Goal: Obtain resource: Download file/media

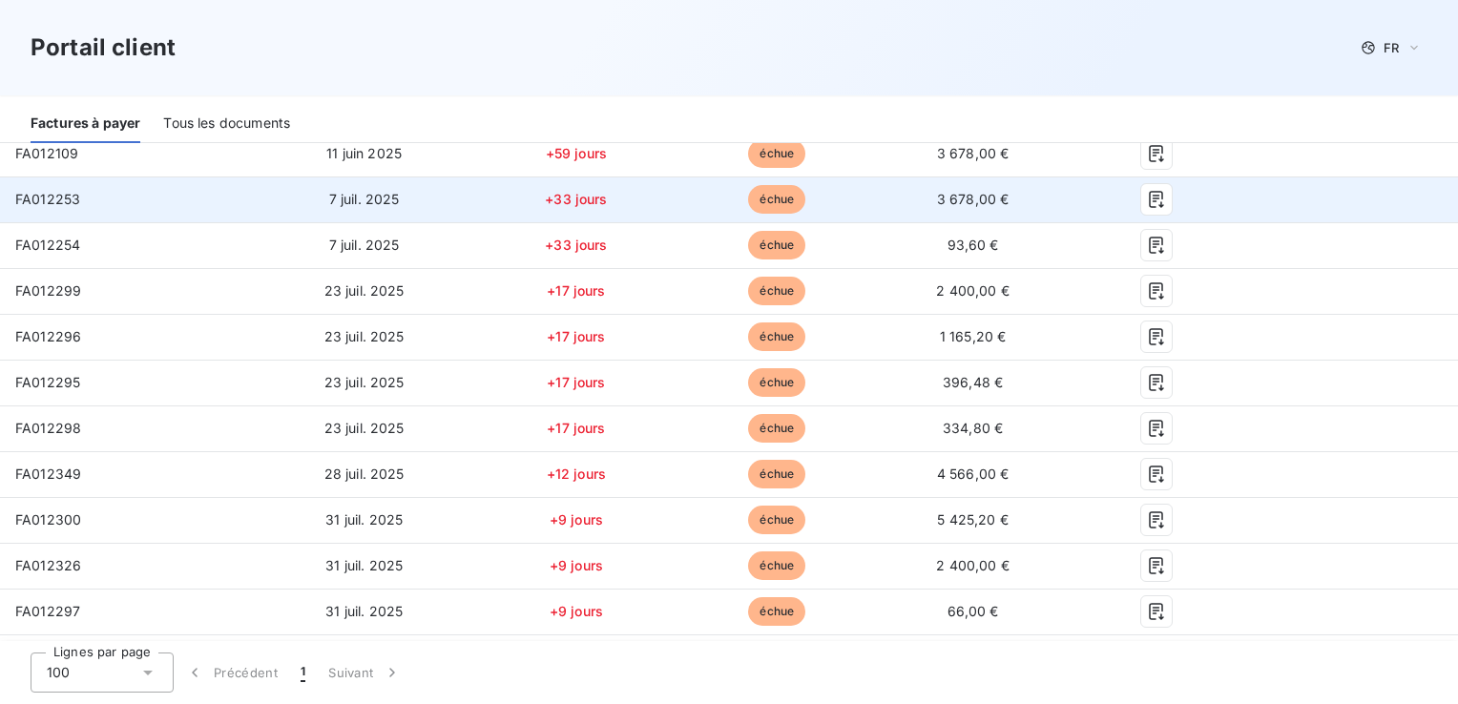
scroll to position [286, 0]
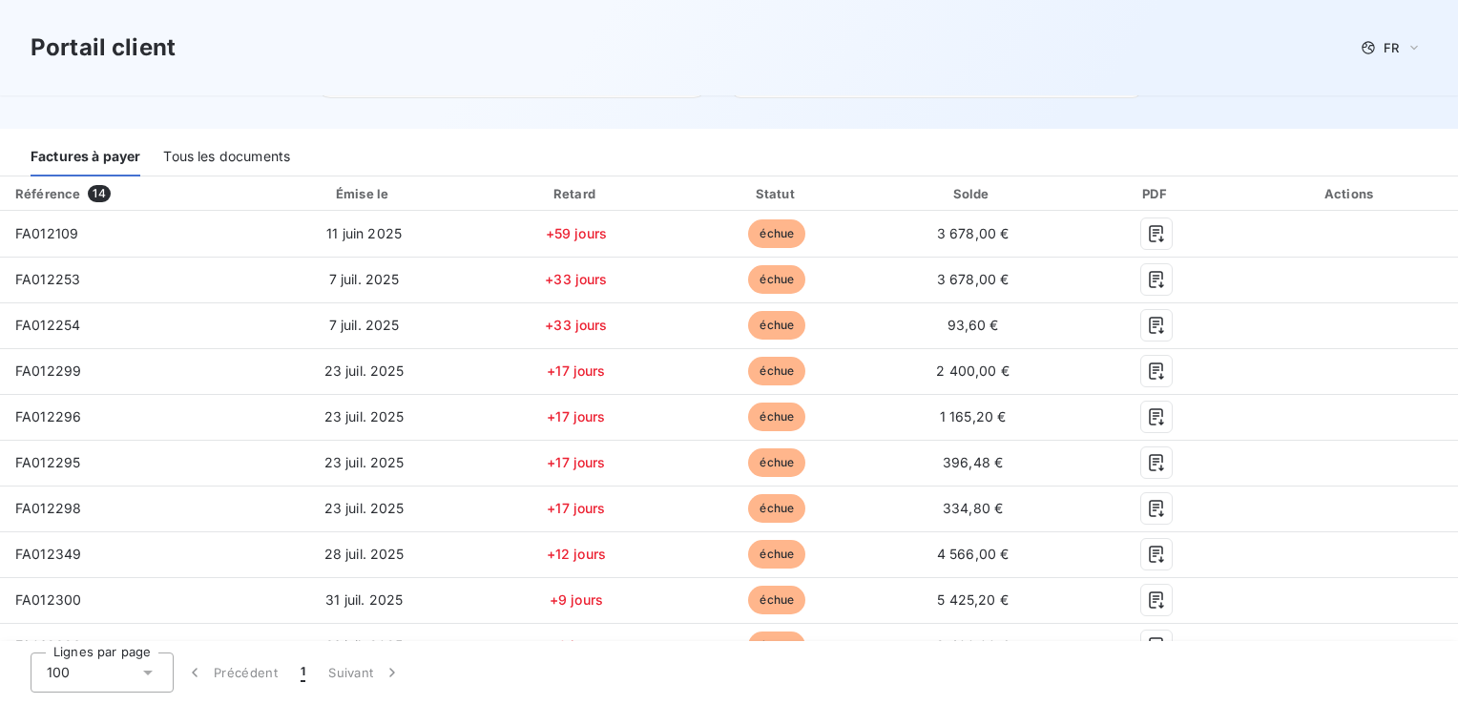
click at [220, 170] on div "Tous les documents" at bounding box center [226, 156] width 127 height 40
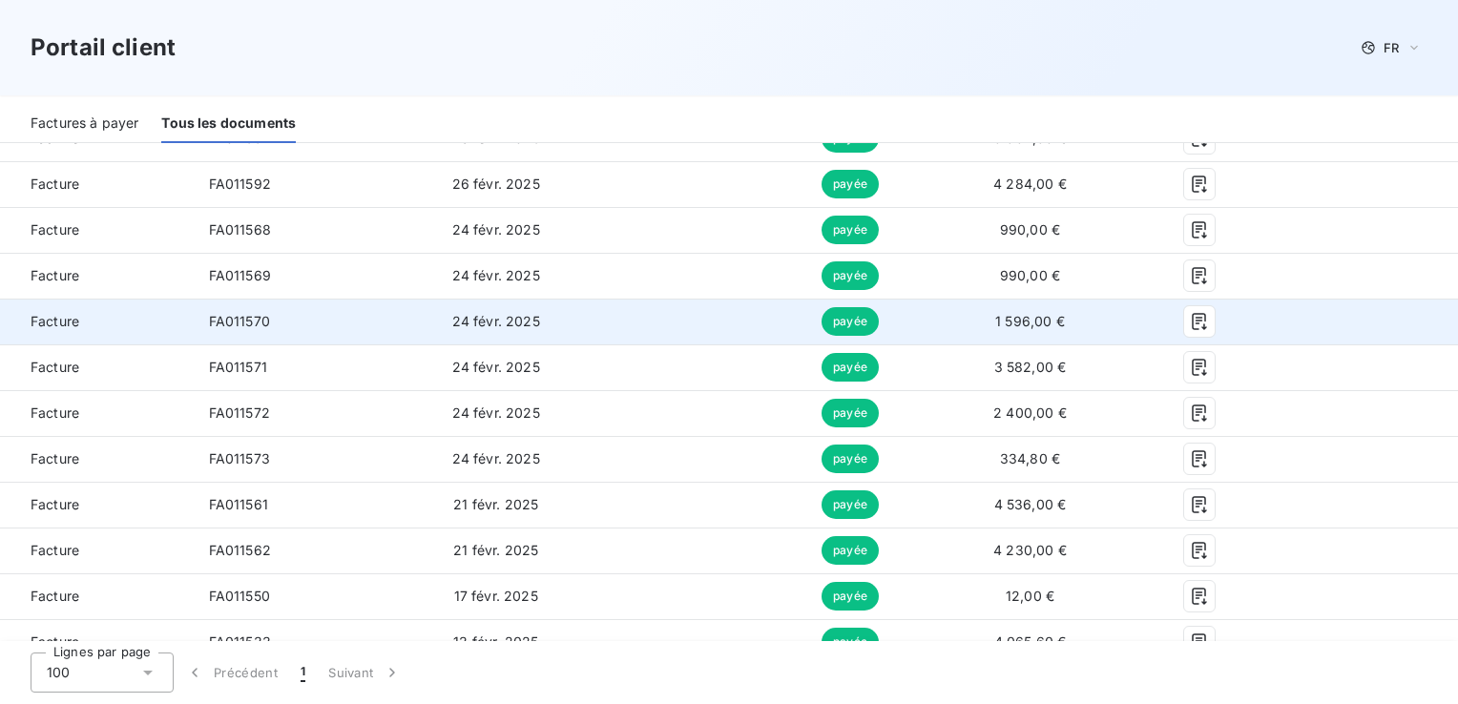
scroll to position [2576, 0]
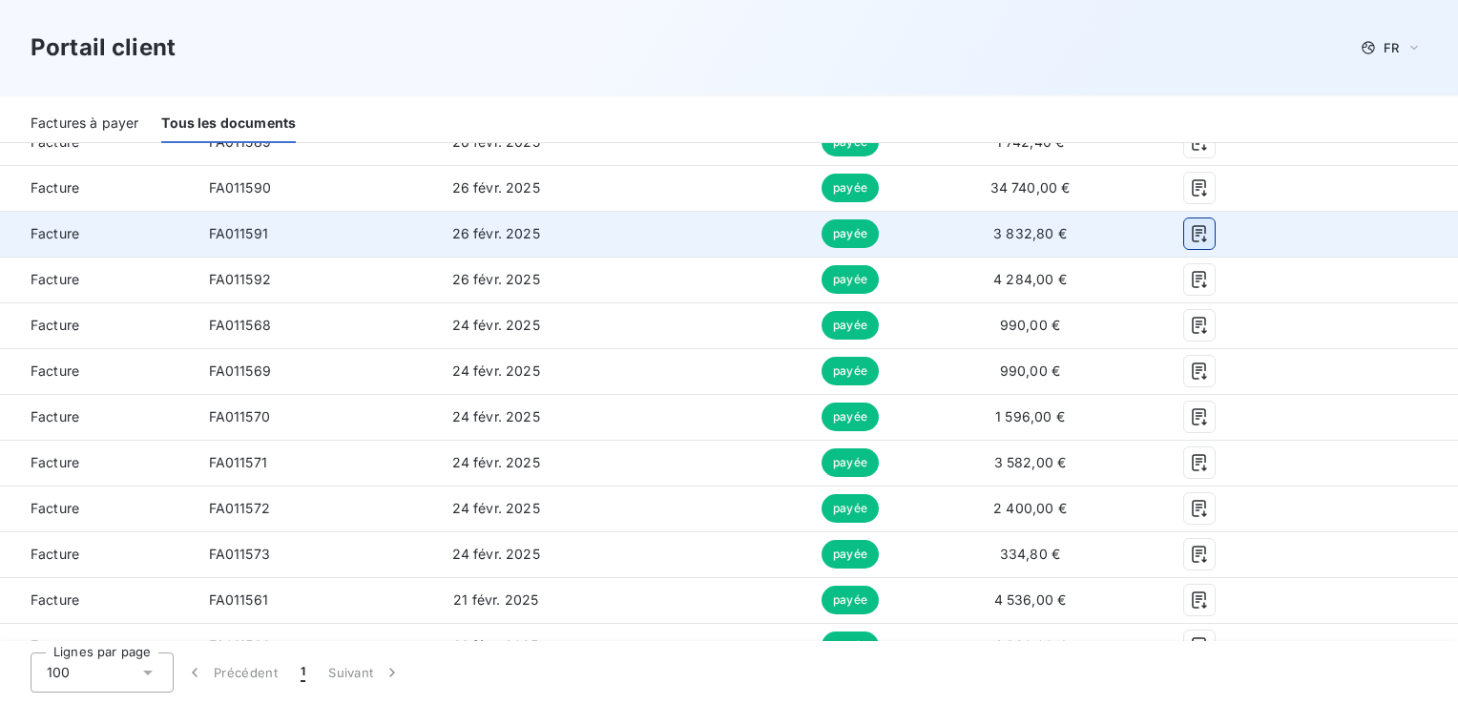
click at [1198, 235] on button "button" at bounding box center [1199, 234] width 31 height 31
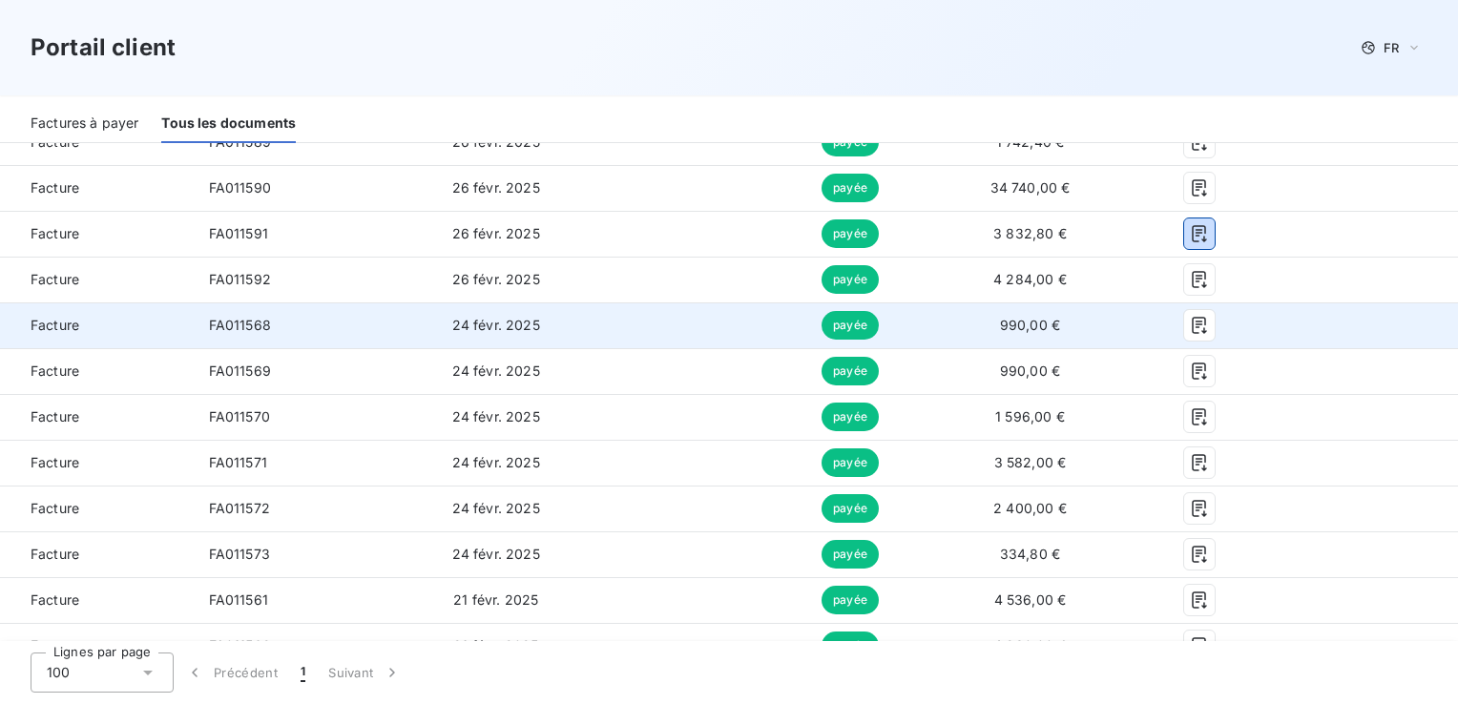
scroll to position [2481, 0]
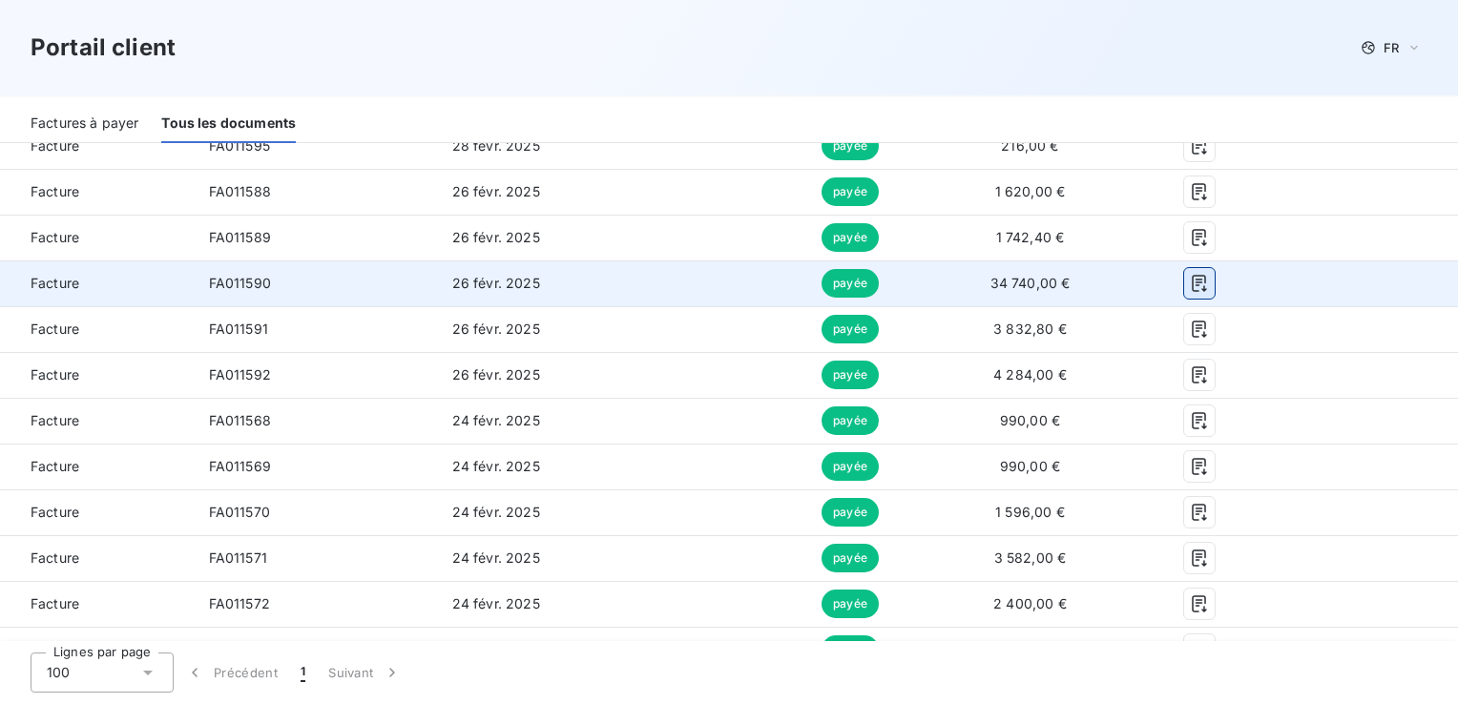
click at [1192, 282] on icon "button" at bounding box center [1199, 284] width 14 height 17
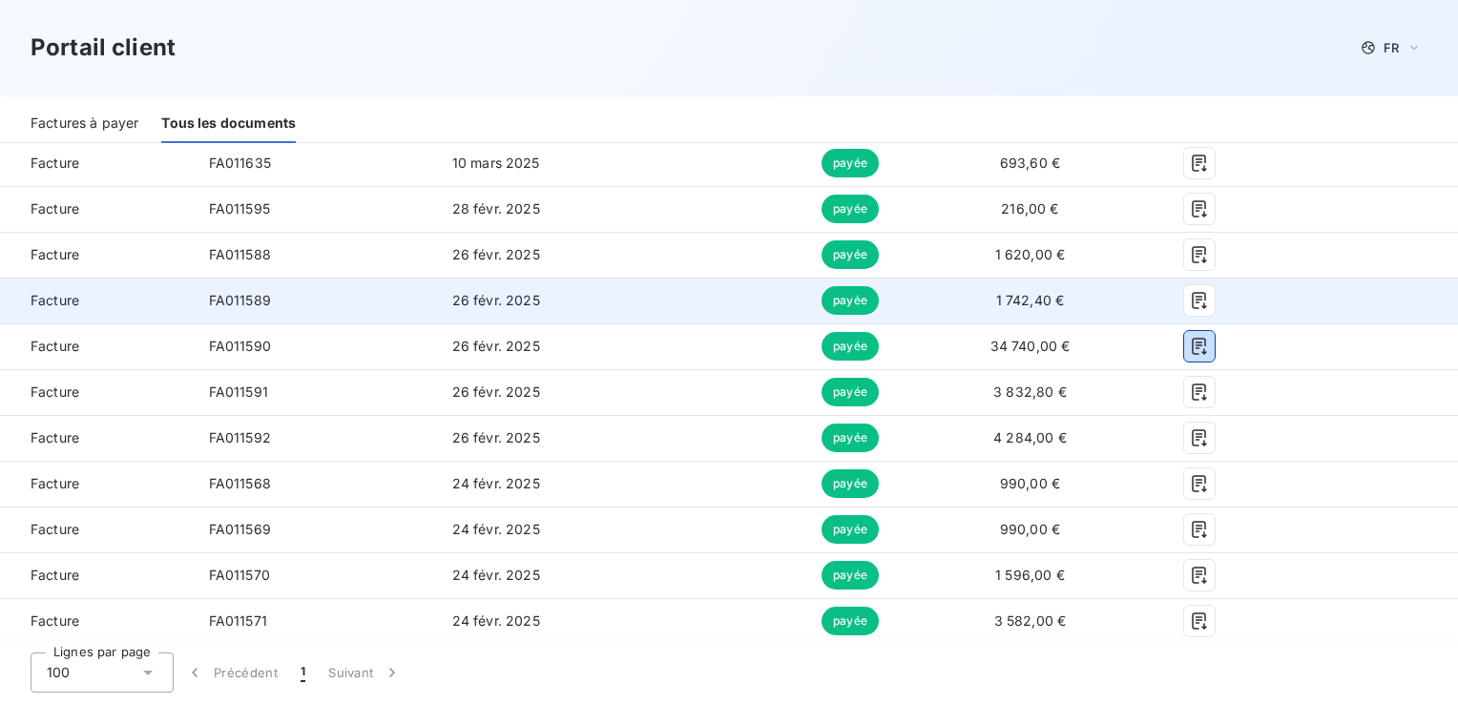
scroll to position [2385, 0]
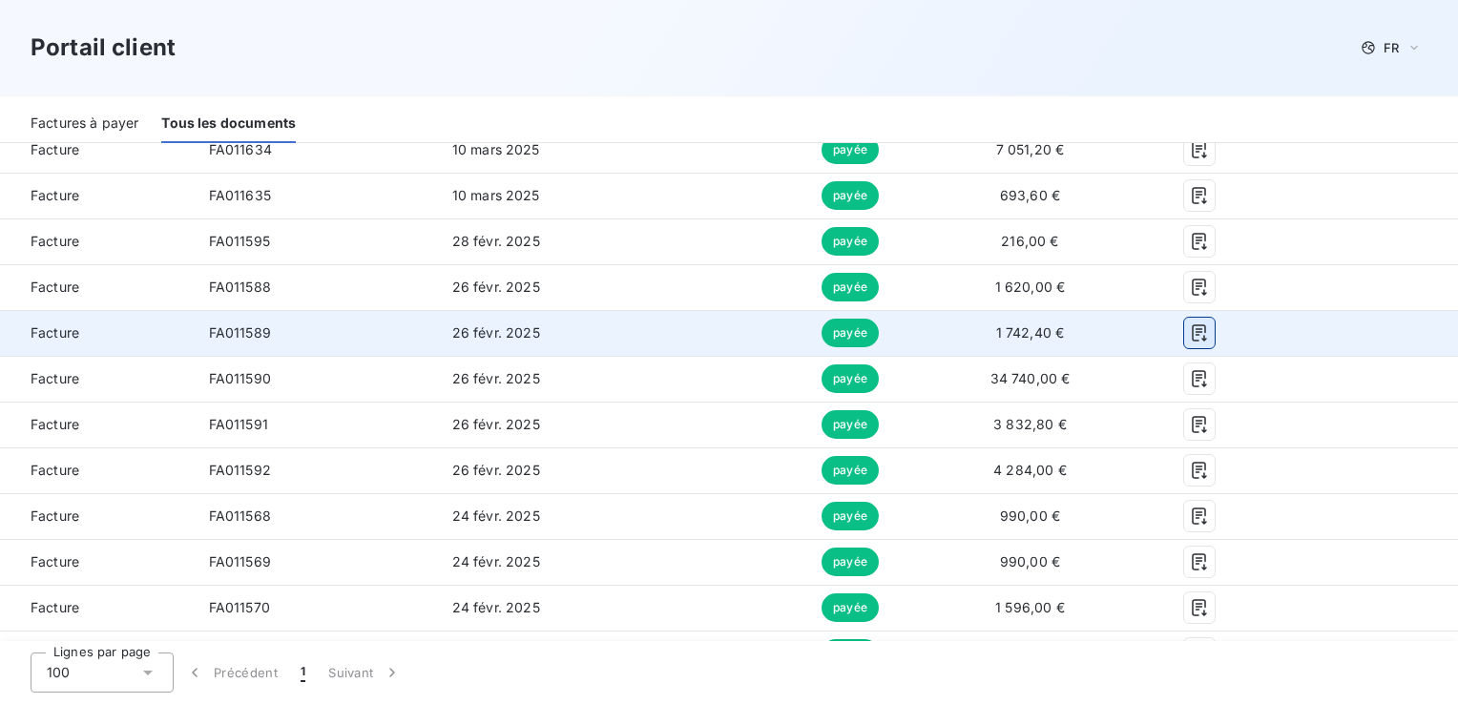
click at [1190, 339] on icon "button" at bounding box center [1199, 332] width 19 height 19
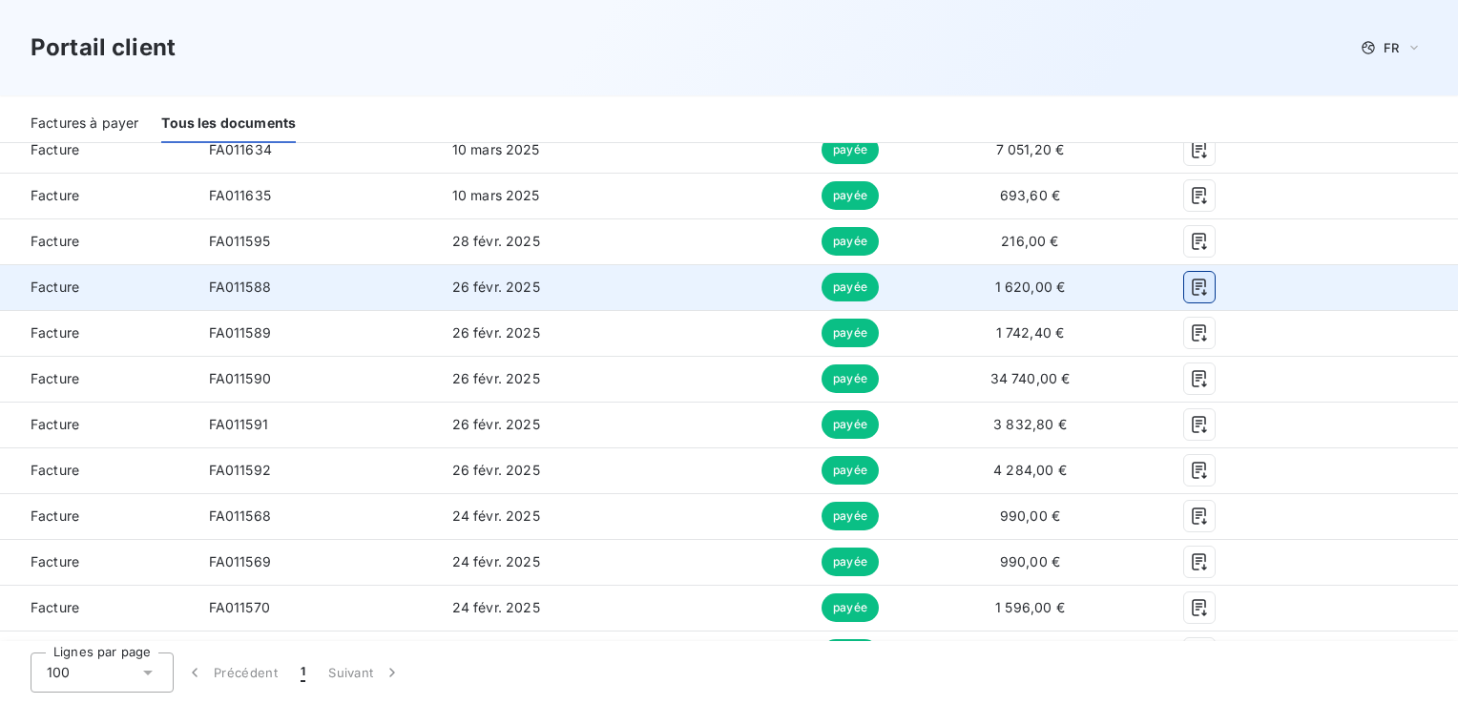
click at [1190, 288] on icon "button" at bounding box center [1199, 287] width 19 height 19
click at [1190, 287] on icon "button" at bounding box center [1199, 287] width 19 height 19
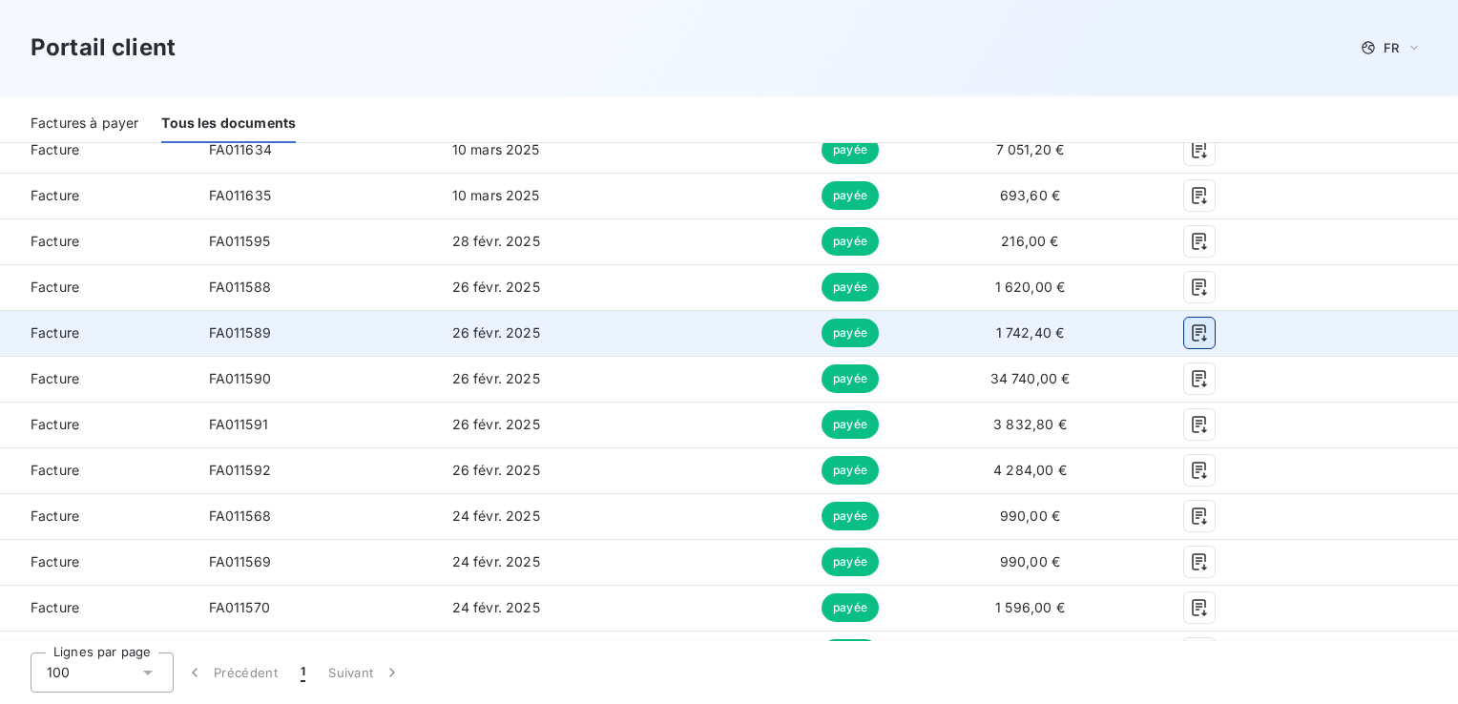
click at [1192, 333] on icon "button" at bounding box center [1199, 333] width 14 height 17
